Goal: Find specific page/section: Find specific page/section

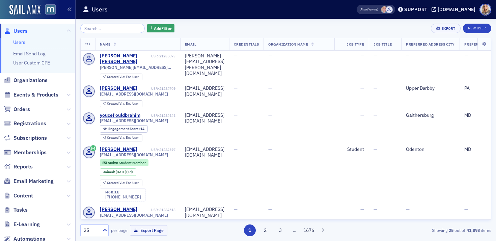
click at [101, 29] on input "search" at bounding box center [112, 28] width 64 height 9
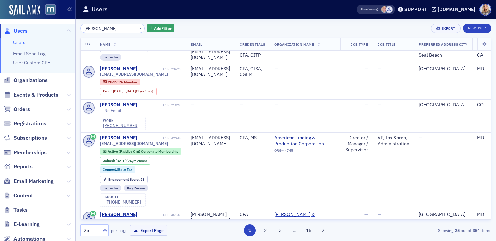
scroll to position [113, 0]
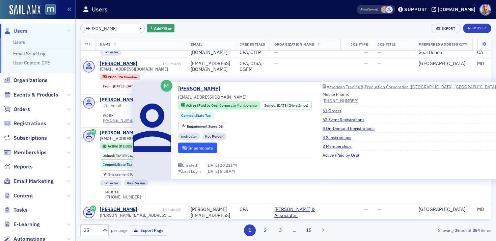
click at [193, 147] on button "Impersonate" at bounding box center [197, 148] width 39 height 10
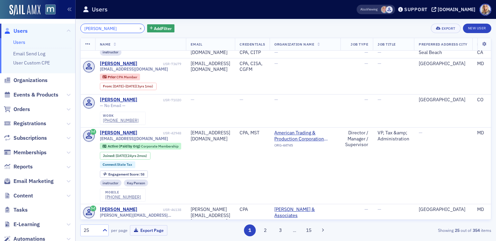
click at [117, 27] on input "[PERSON_NAME]" at bounding box center [112, 28] width 64 height 9
drag, startPoint x: 117, startPoint y: 27, endPoint x: 73, endPoint y: 23, distance: 44.7
click at [73, 23] on div "Users Users Email Send Log User Custom CPE Organizations Events & Products Orde…" at bounding box center [248, 120] width 496 height 241
paste input "[EMAIL_ADDRESS][DOMAIN_NAME]"
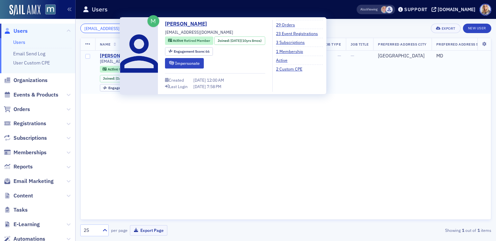
type input "[EMAIL_ADDRESS][DOMAIN_NAME]"
click at [106, 57] on div "[PERSON_NAME]" at bounding box center [118, 56] width 37 height 6
